Goal: Find specific page/section: Find specific page/section

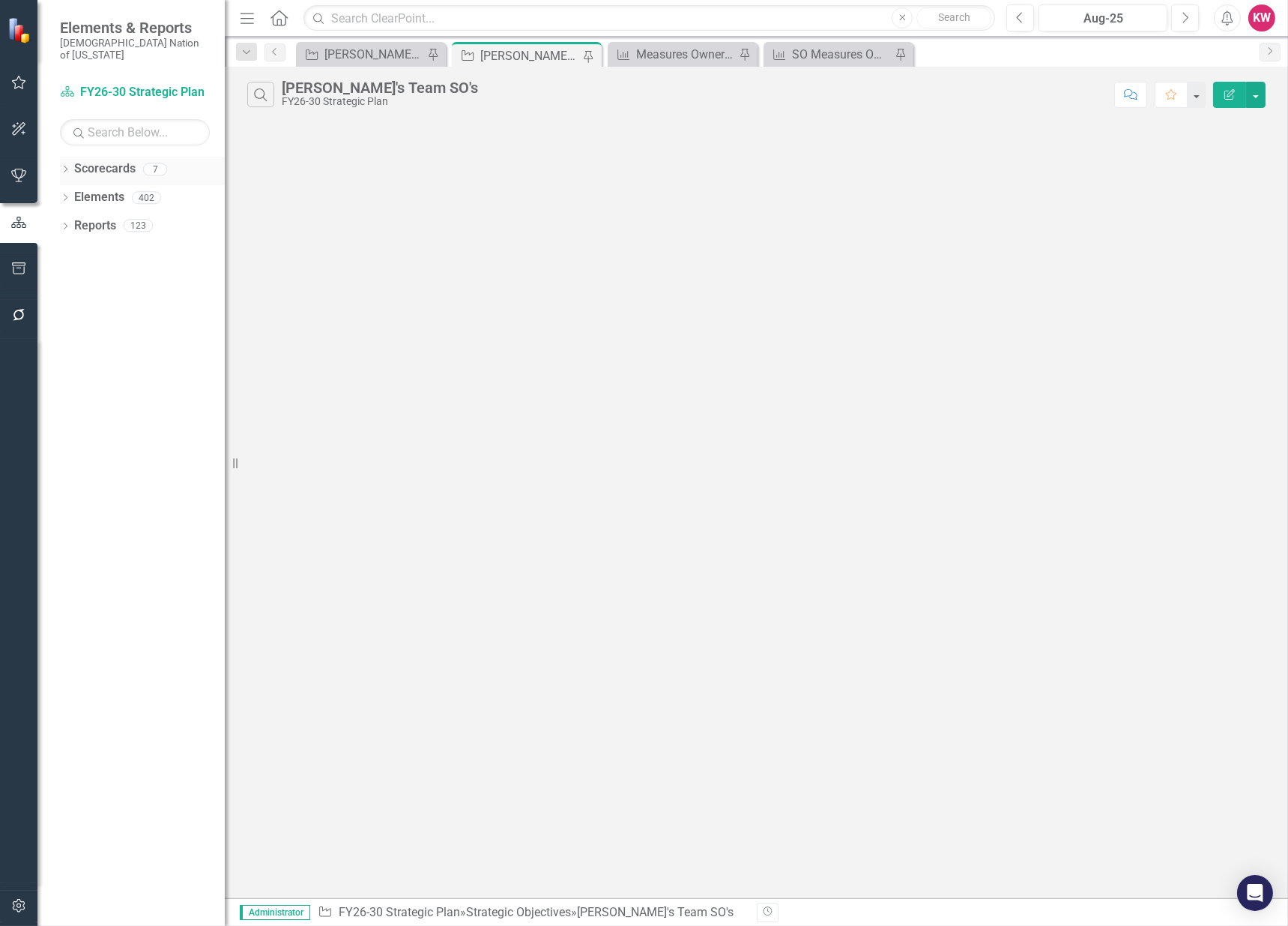
click at [65, 167] on icon "Dropdown" at bounding box center [65, 171] width 10 height 8
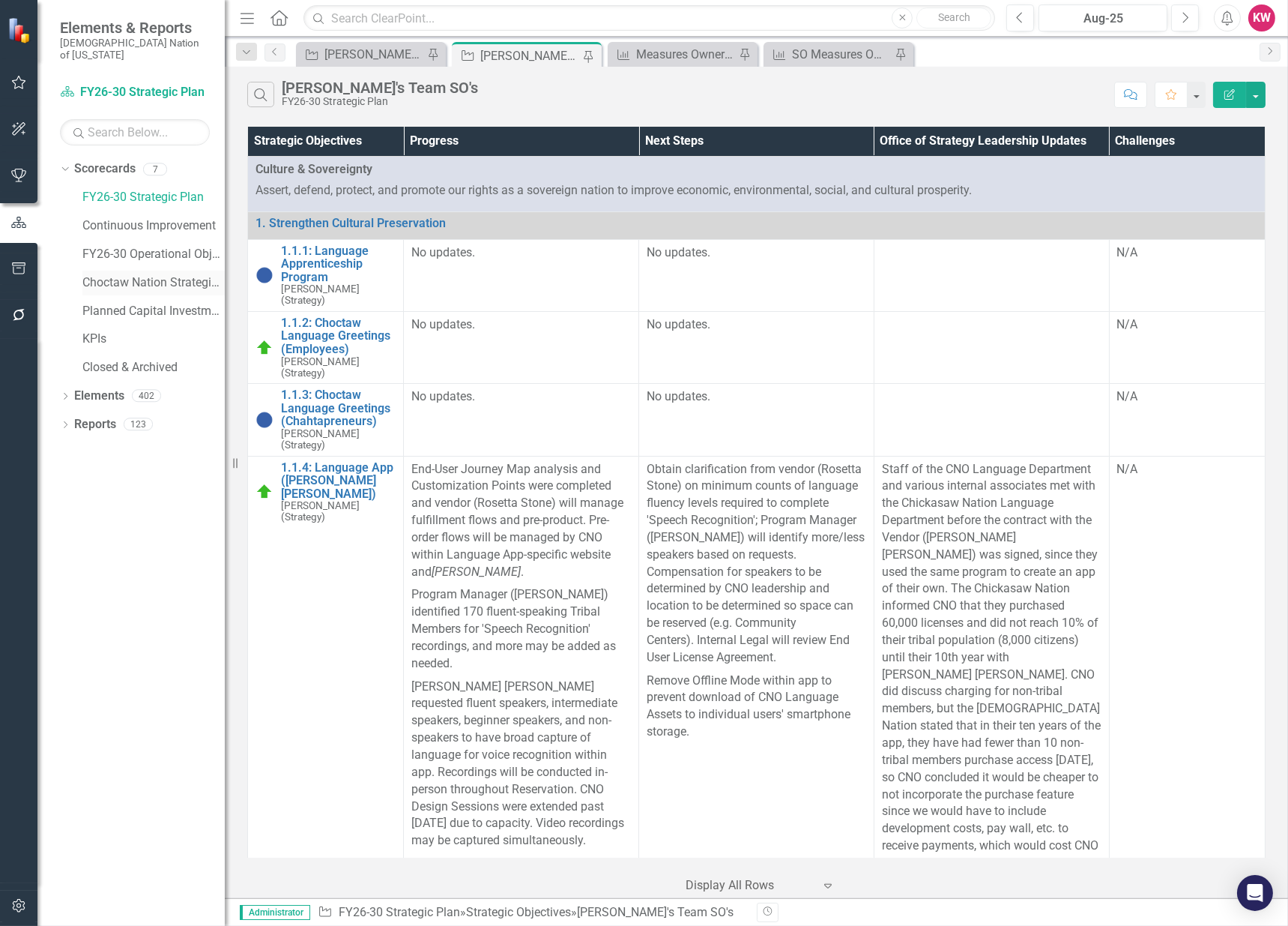
click at [145, 274] on link "Choctaw Nation Strategic Plan" at bounding box center [154, 283] width 143 height 18
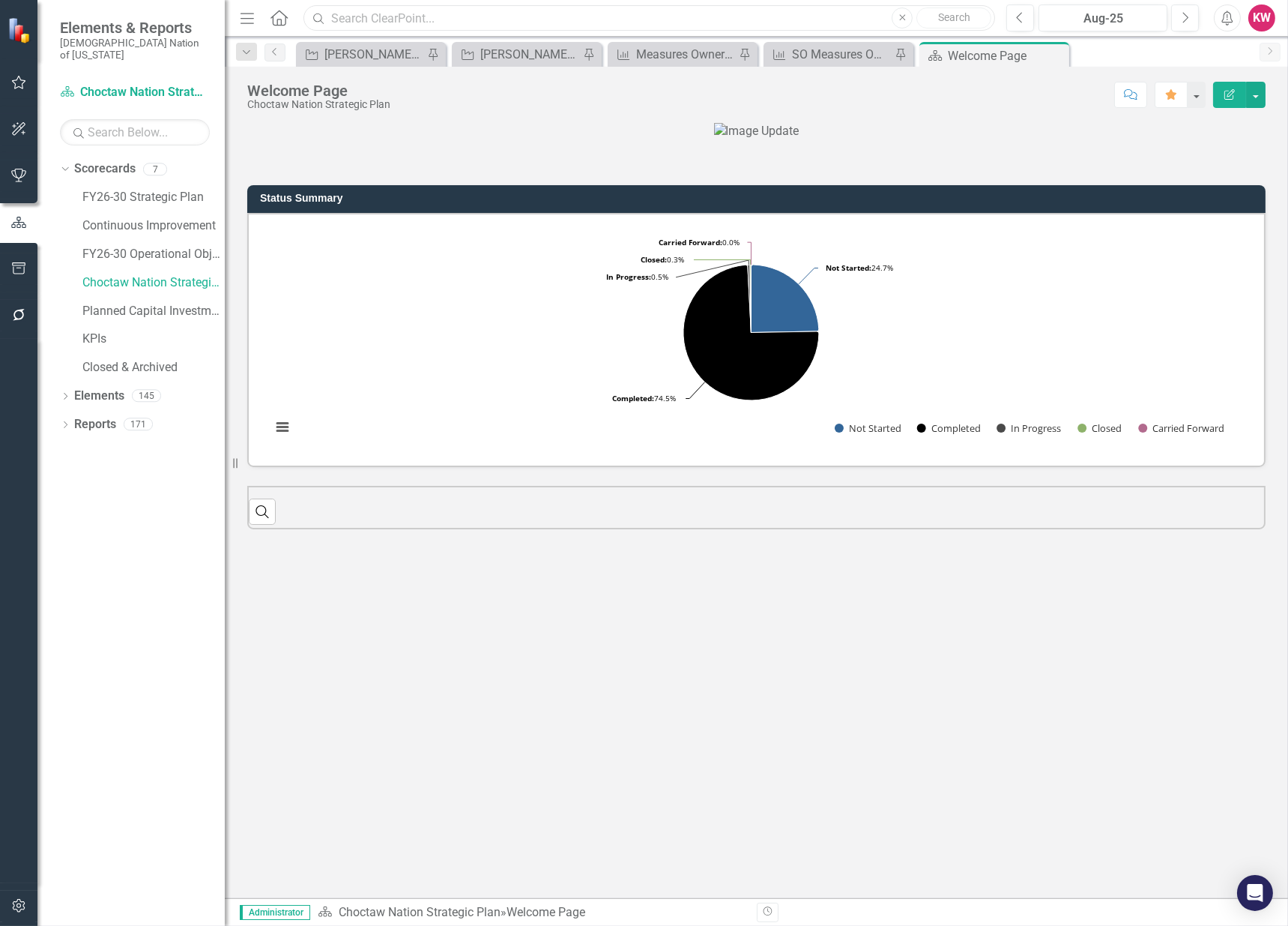
click at [357, 19] on input "text" at bounding box center [650, 19] width 691 height 26
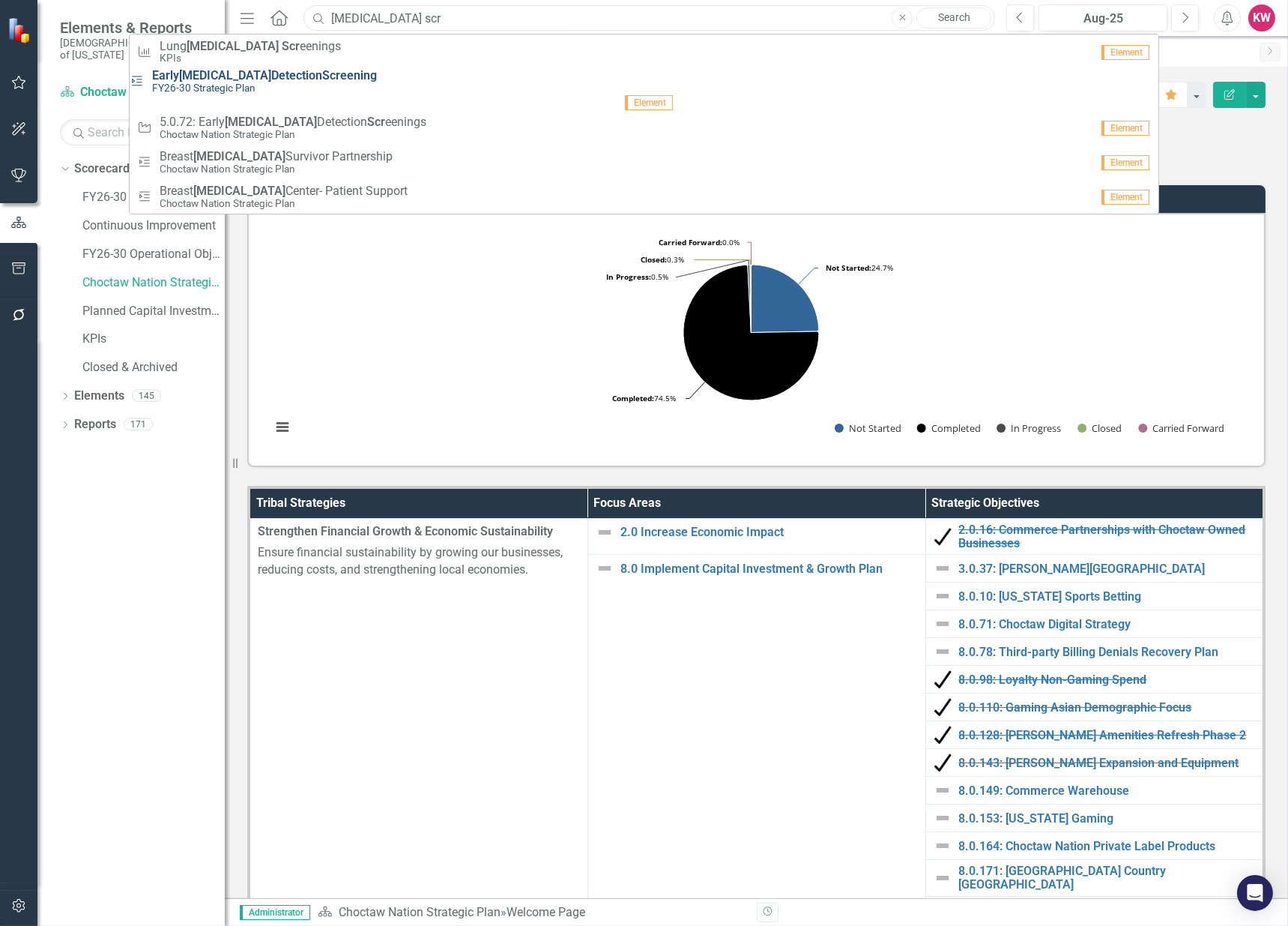
type input "[MEDICAL_DATA] scr"
click at [325, 82] on span "Early [MEDICAL_DATA] Detection Scr eening" at bounding box center [264, 75] width 225 height 14
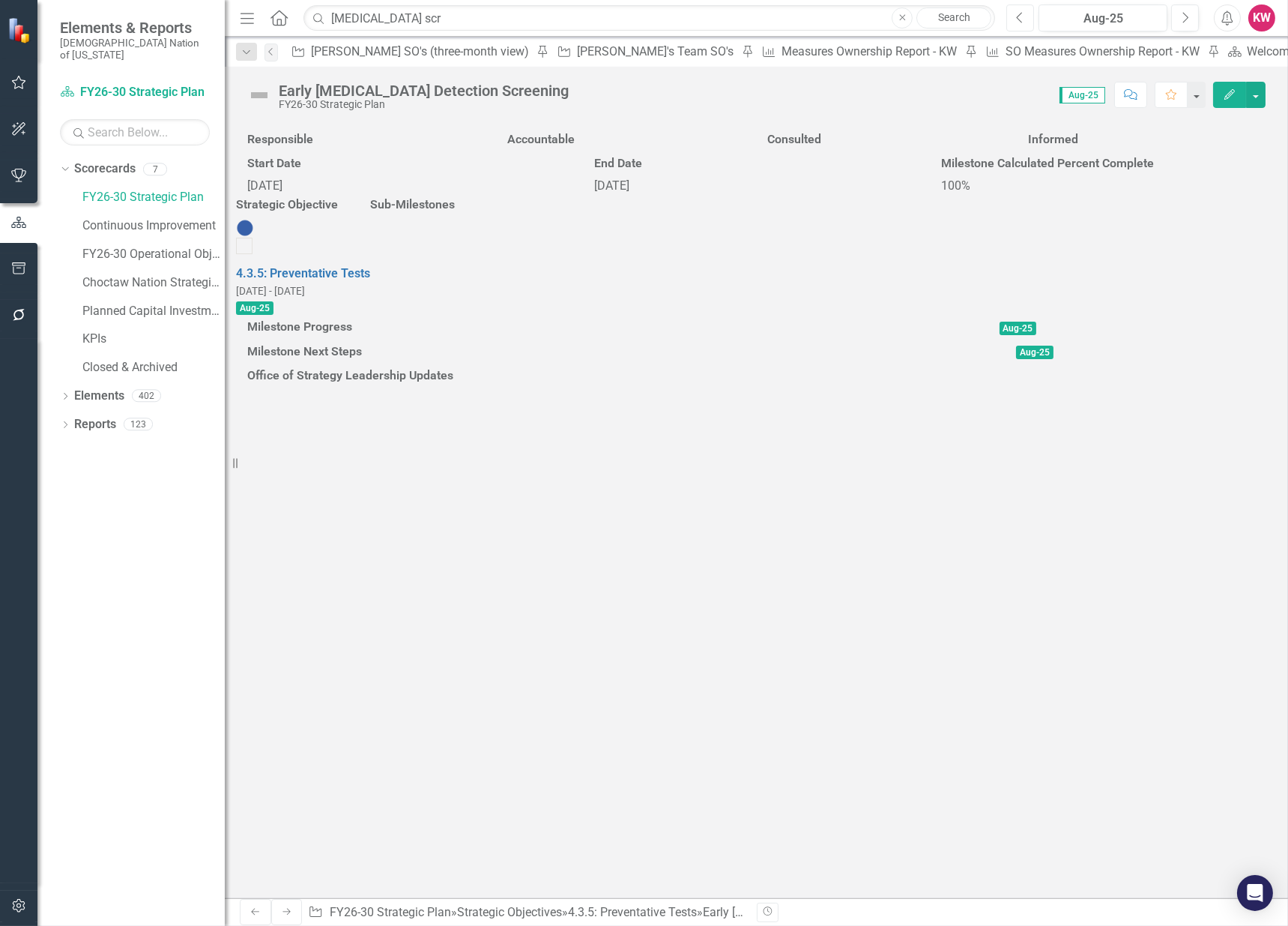
click at [1014, 23] on button "Previous" at bounding box center [1020, 18] width 28 height 27
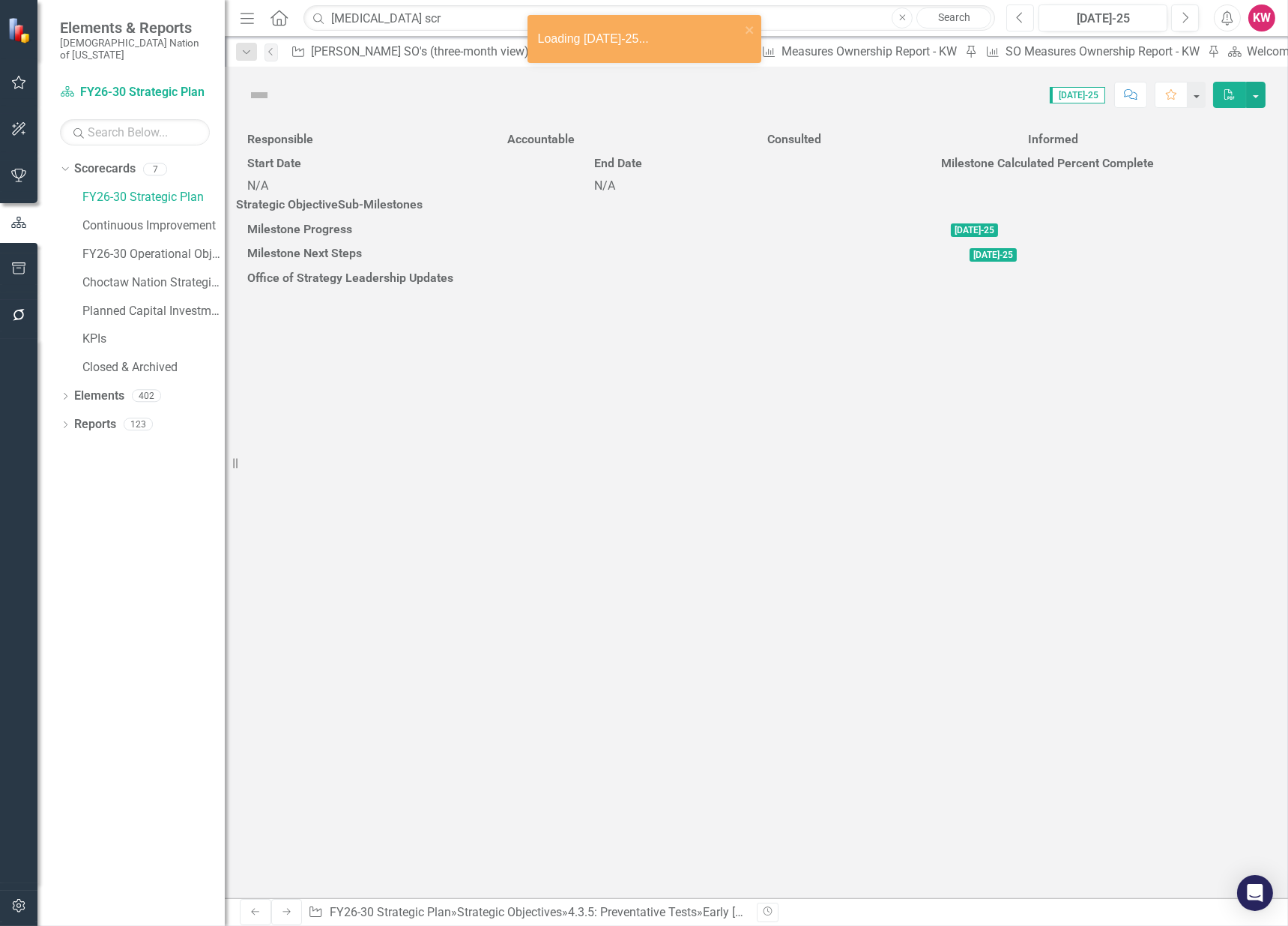
click at [1014, 23] on button "Previous" at bounding box center [1020, 18] width 28 height 27
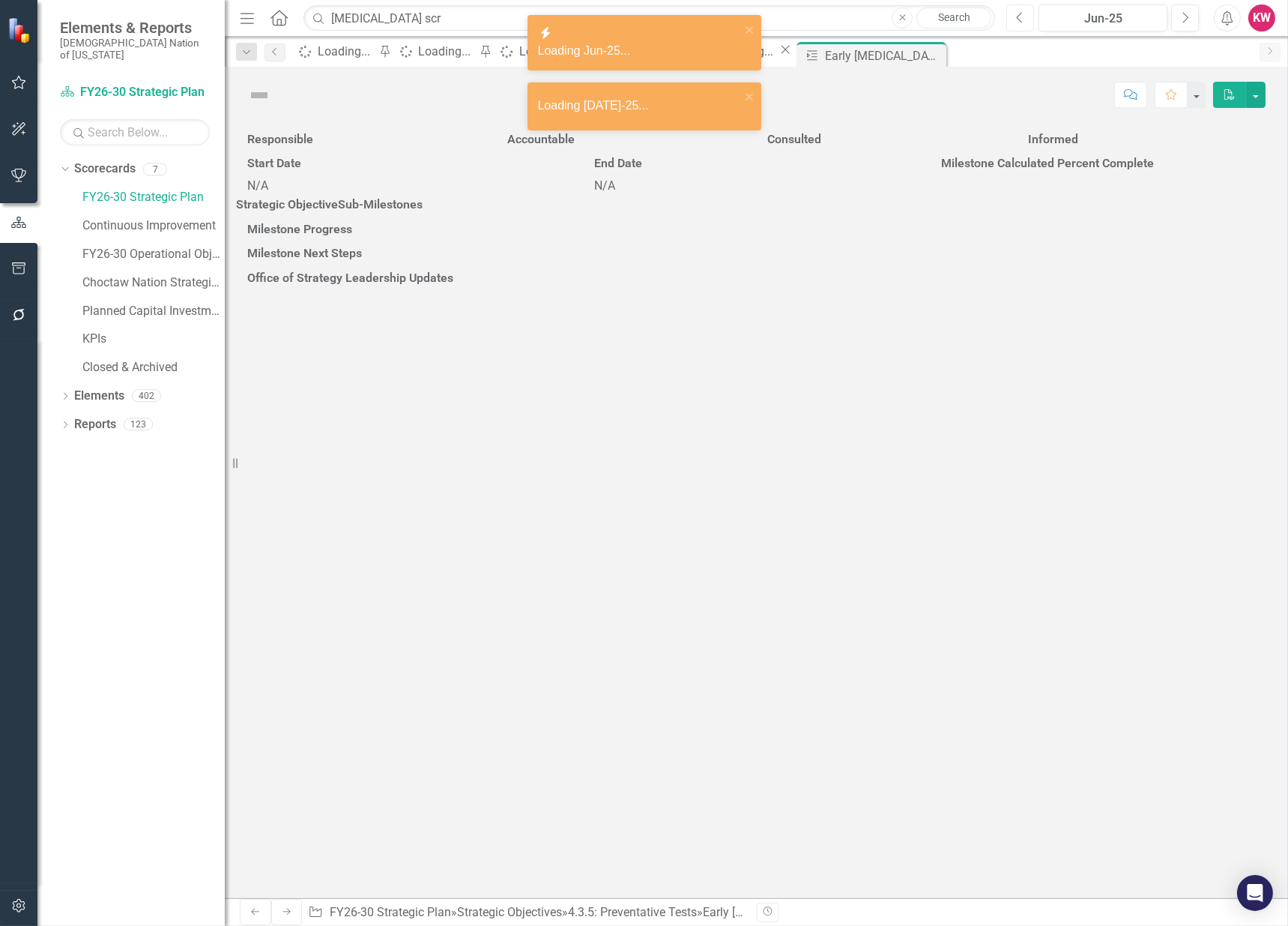
click at [1014, 23] on button "Previous" at bounding box center [1020, 18] width 28 height 27
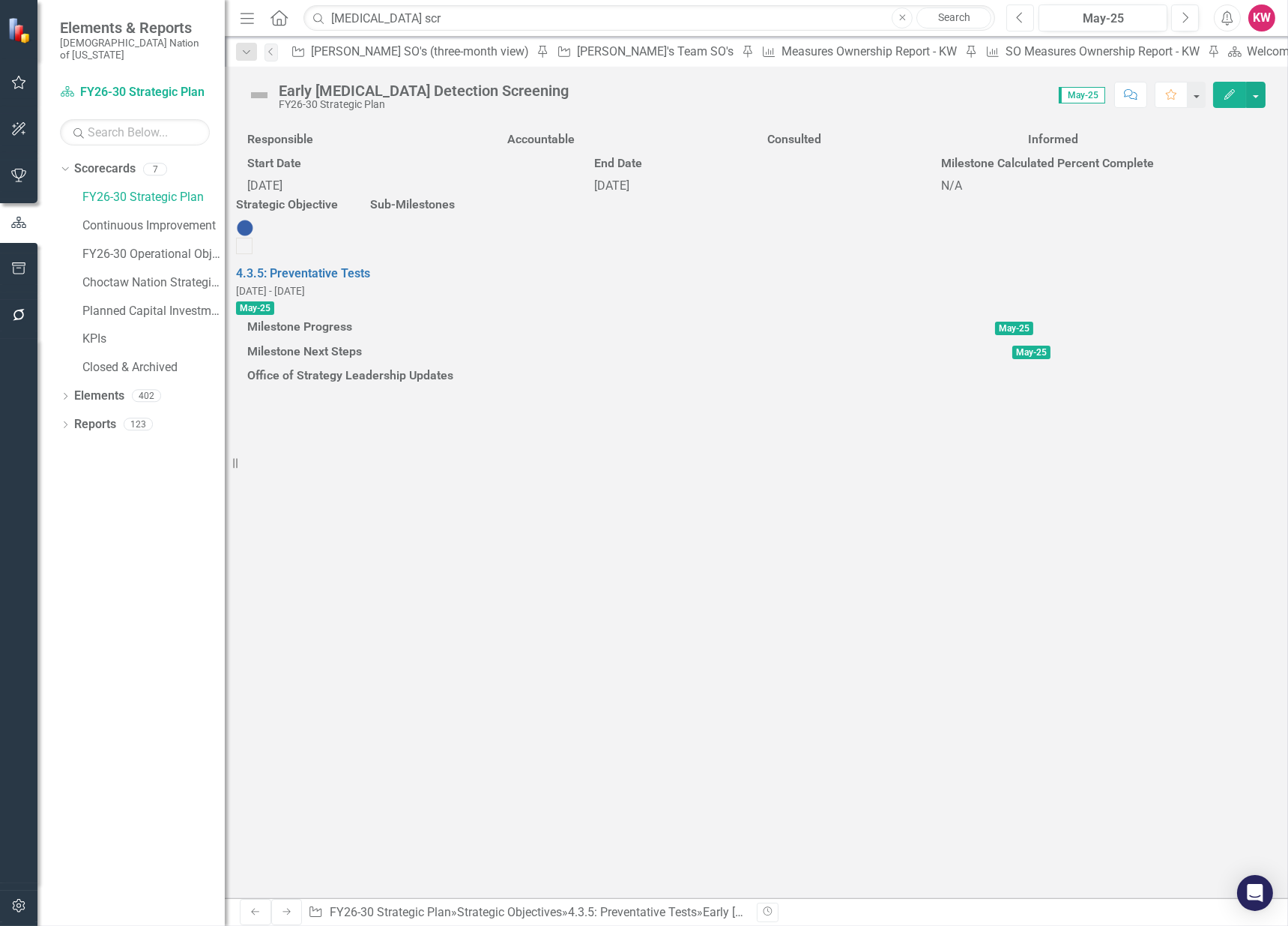
click at [1014, 23] on button "Previous" at bounding box center [1020, 18] width 28 height 27
click at [419, 18] on input "[MEDICAL_DATA] scr" at bounding box center [650, 19] width 691 height 26
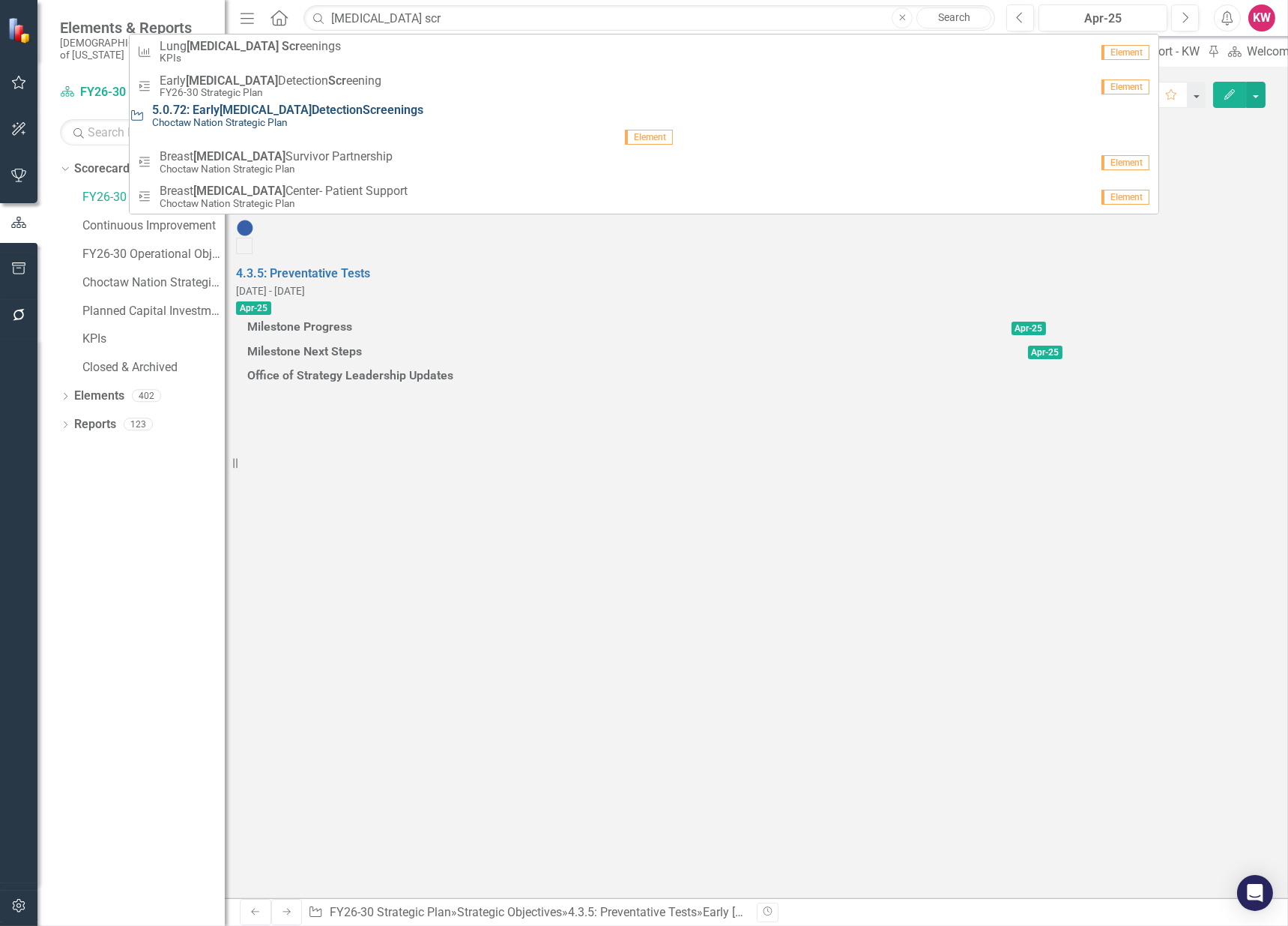
click at [198, 117] on span "5.0.72: Early [MEDICAL_DATA] Detection Scr eenings" at bounding box center [287, 110] width 271 height 14
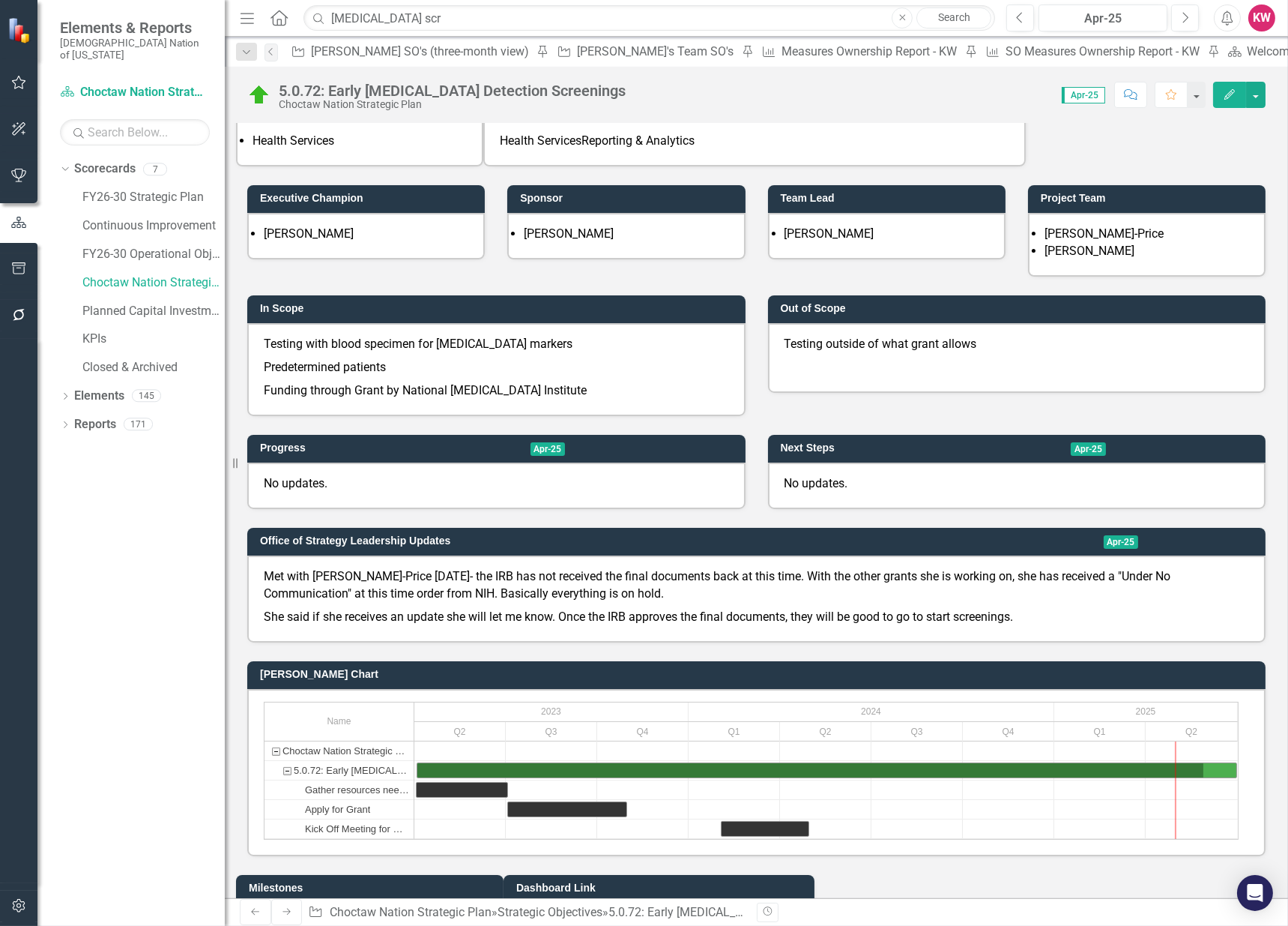
scroll to position [333, 0]
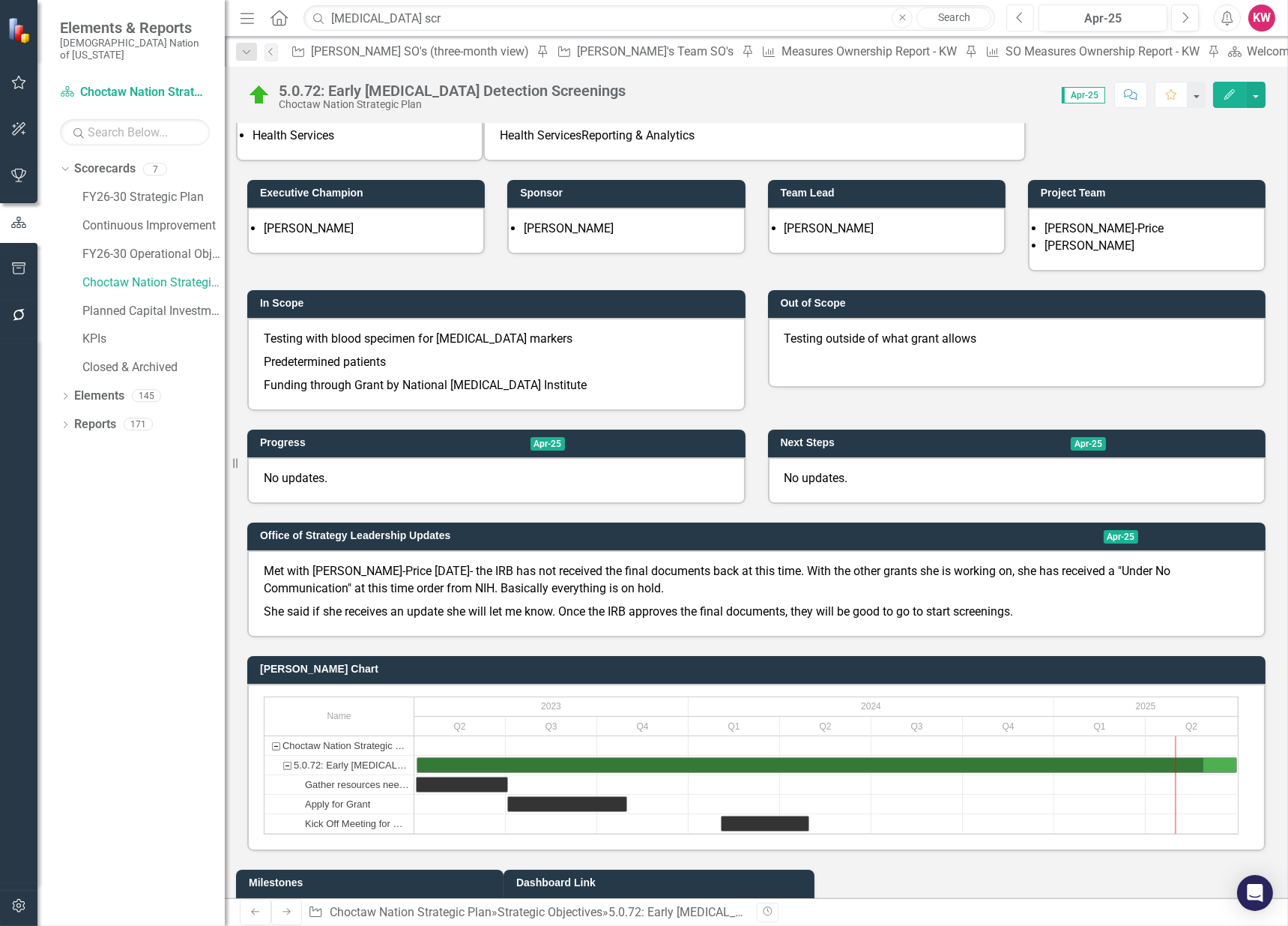
click at [1017, 24] on button "Previous" at bounding box center [1020, 18] width 28 height 27
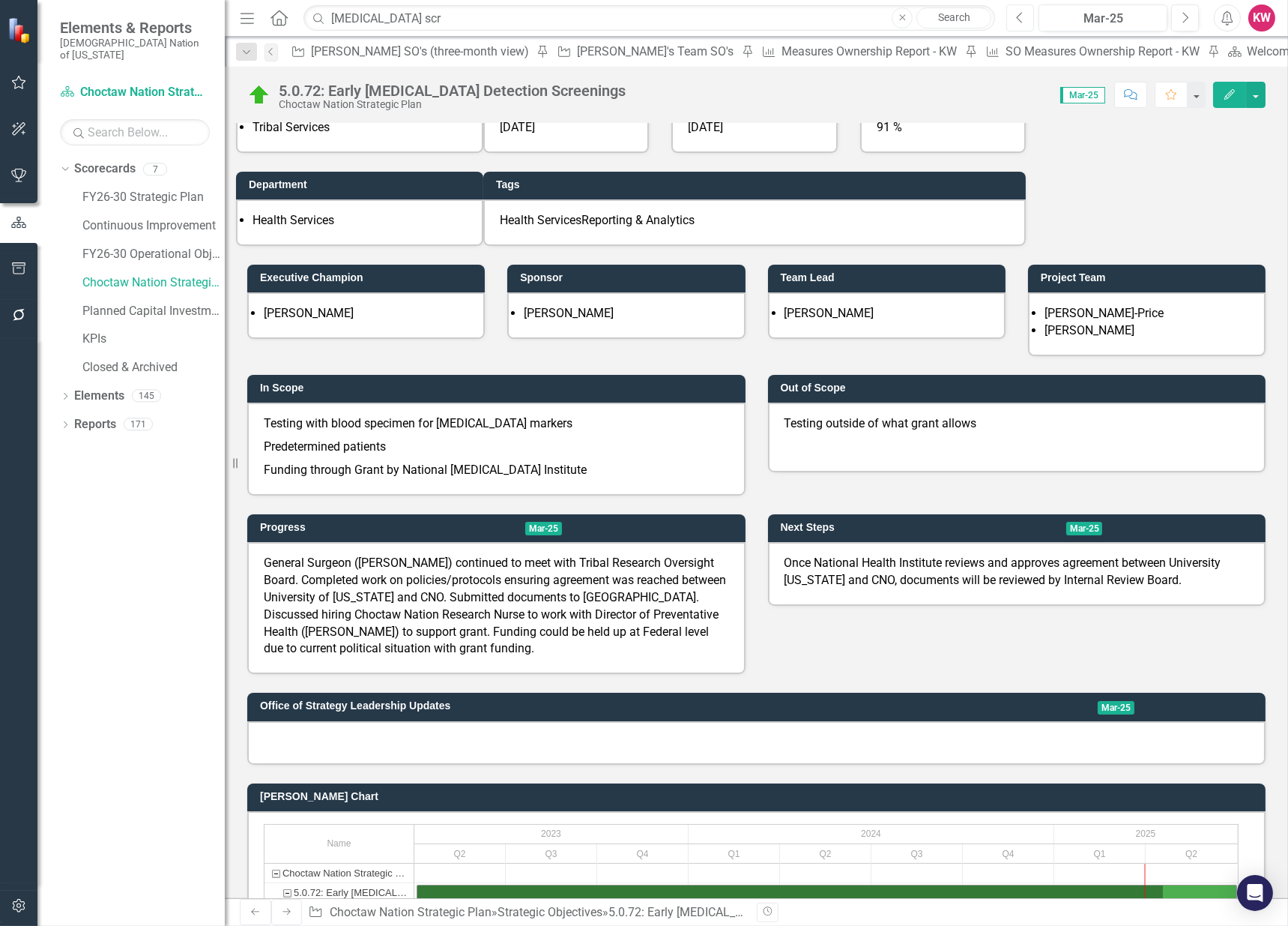
scroll to position [249, 0]
